Goal: Task Accomplishment & Management: Complete application form

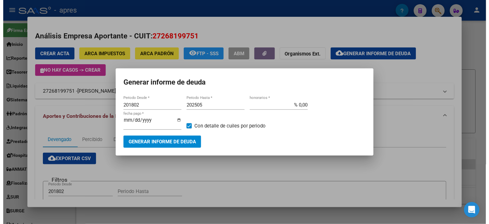
scroll to position [63, 0]
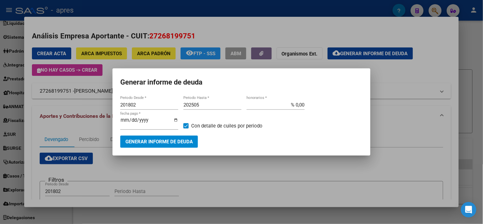
click at [11, 71] on div at bounding box center [241, 112] width 483 height 224
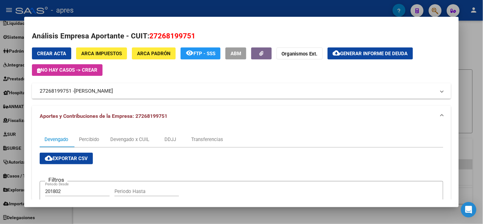
click at [11, 113] on div at bounding box center [241, 112] width 483 height 224
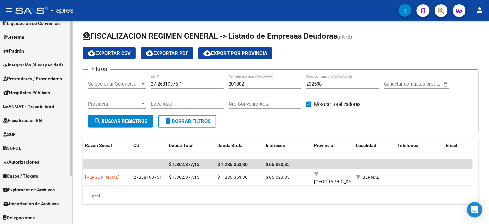
click at [29, 120] on span "Fiscalización RG" at bounding box center [22, 120] width 39 height 7
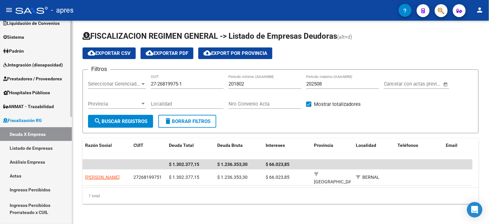
click at [24, 176] on link "Actas" at bounding box center [36, 176] width 72 height 14
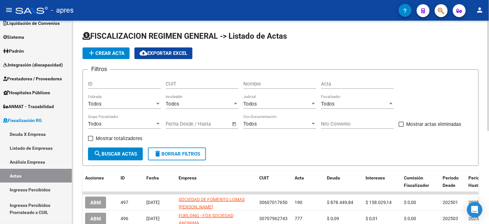
click at [333, 86] on input "Acta" at bounding box center [357, 84] width 73 height 6
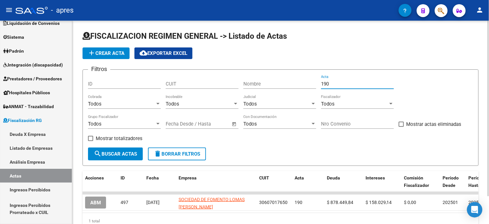
click at [335, 82] on input "190" at bounding box center [357, 84] width 73 height 6
type input "192"
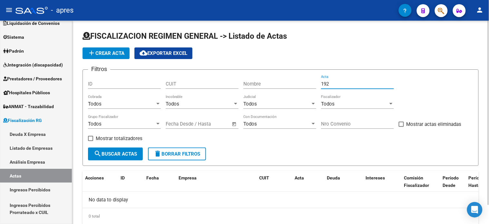
click at [111, 58] on button "add Crear Acta" at bounding box center [106, 53] width 47 height 12
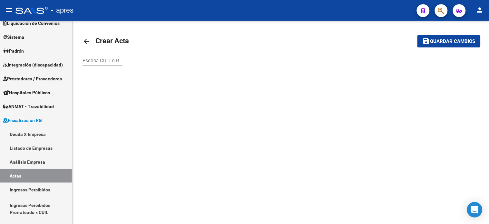
click at [111, 58] on input "Escriba CUIT o Razón Social para buscar" at bounding box center [103, 61] width 40 height 6
type input "27268199"
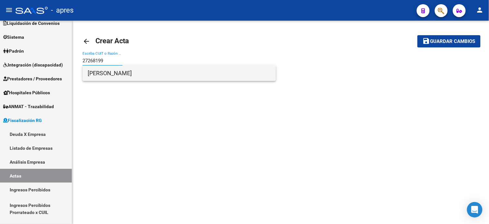
click at [120, 71] on span "[PERSON_NAME]" at bounding box center [179, 72] width 183 height 15
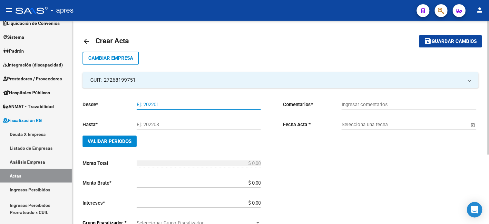
click at [168, 102] on input "Ej: 202201" at bounding box center [199, 105] width 124 height 6
type input "202504"
type input "202505"
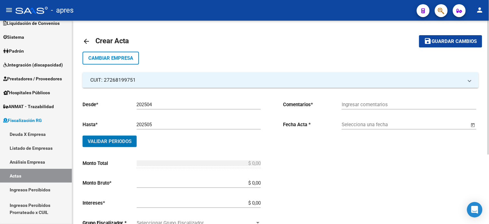
click at [83, 135] on button "Validar Periodos" at bounding box center [110, 141] width 54 height 12
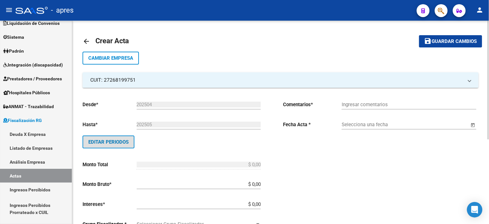
click at [221, 180] on div "$ 0,00 Ingresar monto bruto" at bounding box center [199, 182] width 124 height 14
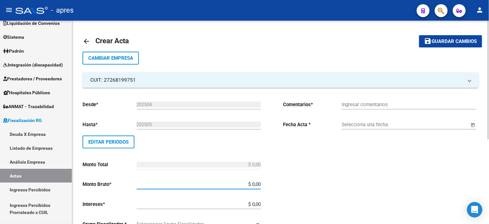
click at [224, 181] on input "$ 0,00" at bounding box center [199, 184] width 124 height 6
type input "$ 430.750,90"
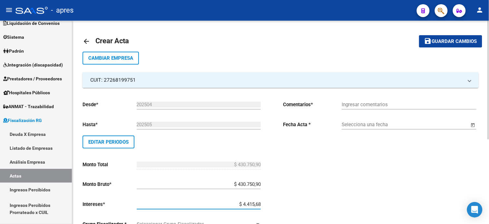
type input "$ 44.156,82"
type input "$ 474.907,72"
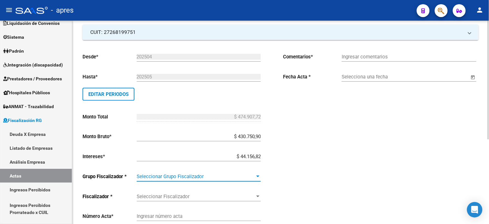
scroll to position [74, 0]
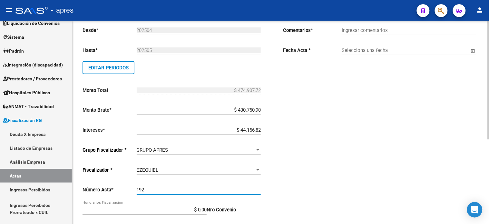
type input "192"
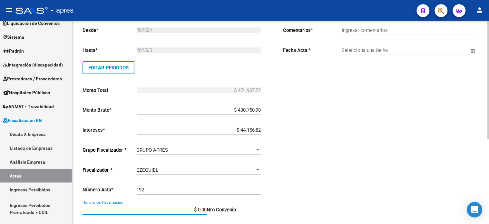
scroll to position [144, 0]
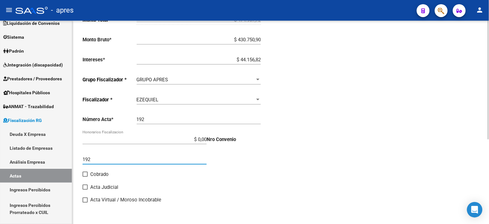
type input "192"
click at [85, 177] on input "Cobrado" at bounding box center [85, 177] width 0 height 0
checkbox input "true"
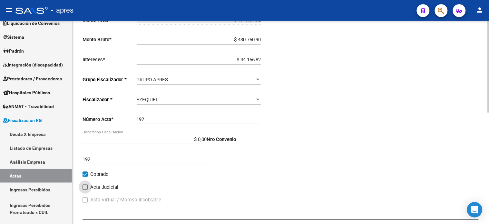
scroll to position [0, 0]
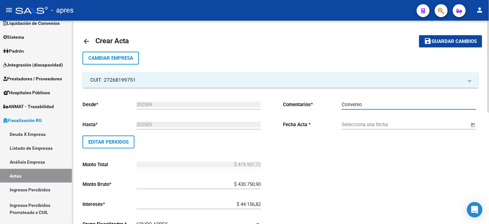
type input "Convenio"
click at [469, 121] on button "Open calendar" at bounding box center [472, 124] width 7 height 7
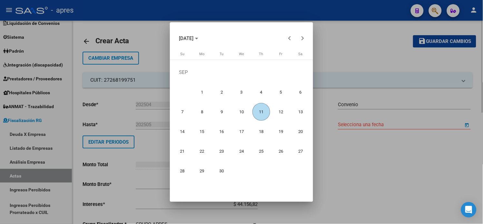
type input "[DATE]"
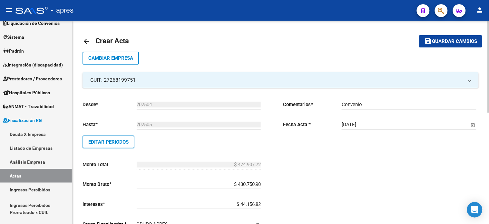
scroll to position [246, 0]
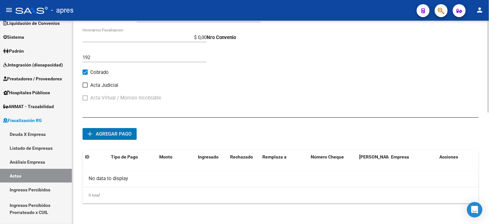
click at [83, 128] on button "add Agregar pago" at bounding box center [110, 134] width 54 height 12
